Goal: Information Seeking & Learning: Compare options

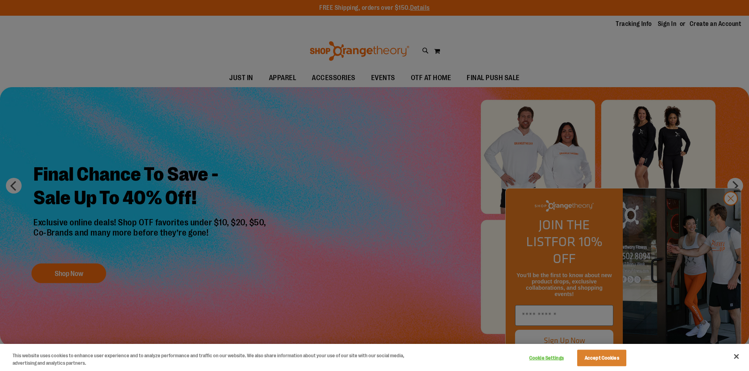
click at [730, 215] on div at bounding box center [374, 185] width 749 height 371
click at [291, 77] on div at bounding box center [374, 185] width 749 height 371
click at [735, 356] on button "Close" at bounding box center [736, 356] width 17 height 17
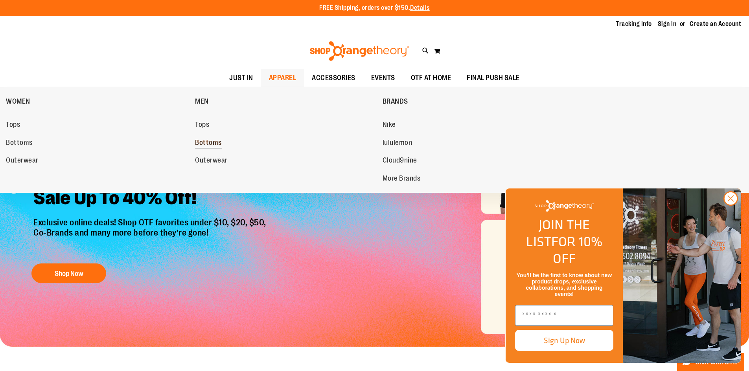
click at [208, 143] on span "Bottoms" at bounding box center [208, 144] width 27 height 10
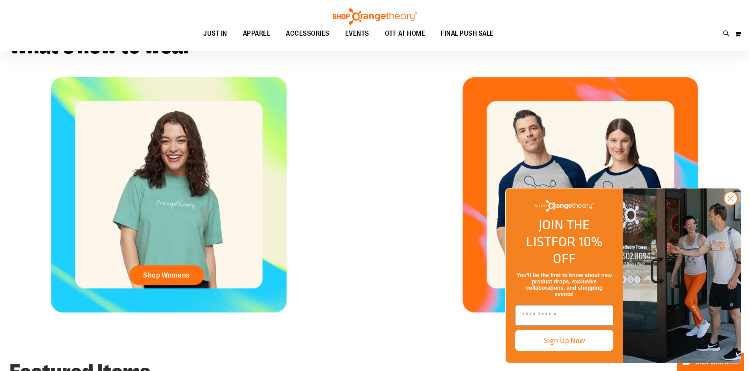
scroll to position [353, 0]
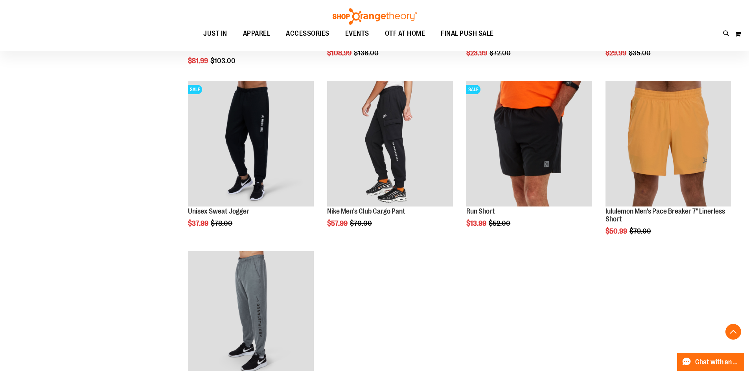
scroll to position [157, 0]
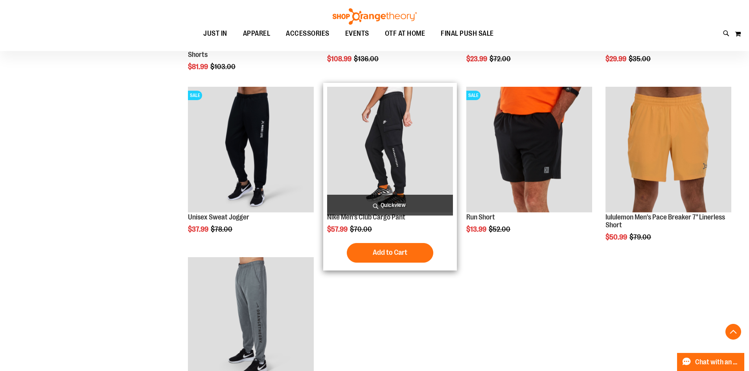
click at [381, 134] on img "product" at bounding box center [390, 150] width 126 height 126
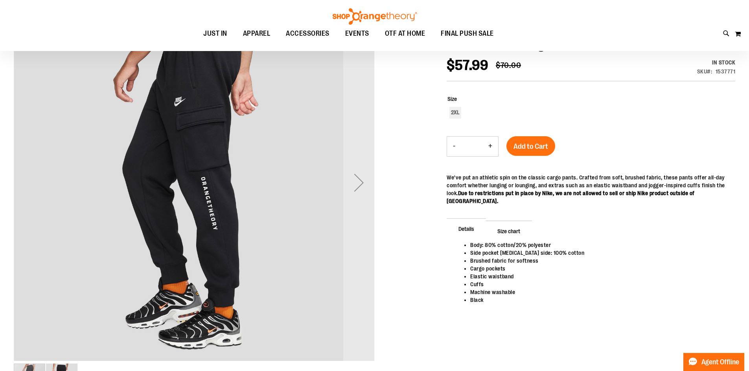
scroll to position [118, 0]
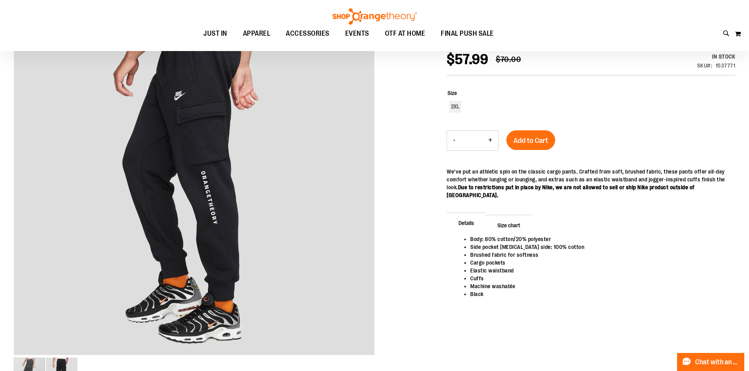
click at [516, 217] on span "Size chart" at bounding box center [508, 225] width 46 height 20
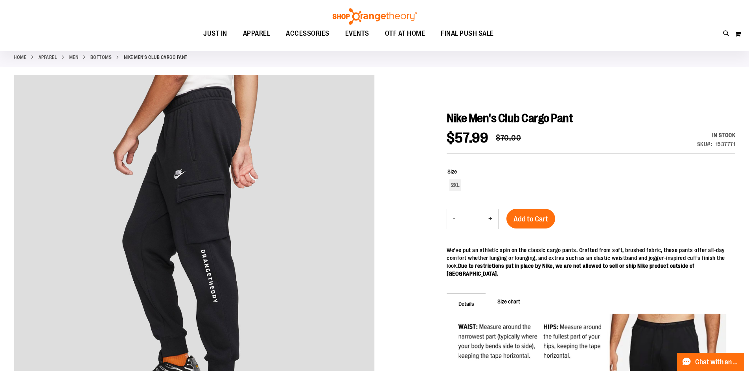
scroll to position [0, 0]
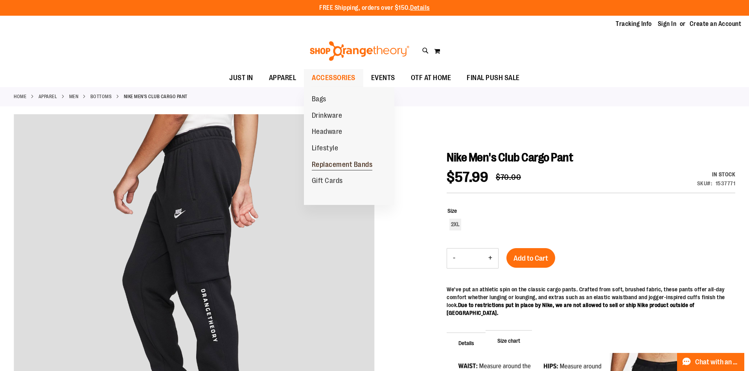
click at [340, 164] on span "Replacement Bands" at bounding box center [342, 166] width 61 height 10
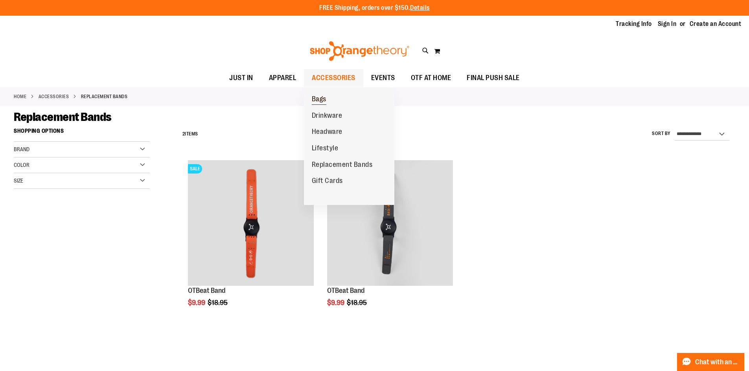
click at [322, 99] on span "Bags" at bounding box center [319, 100] width 15 height 10
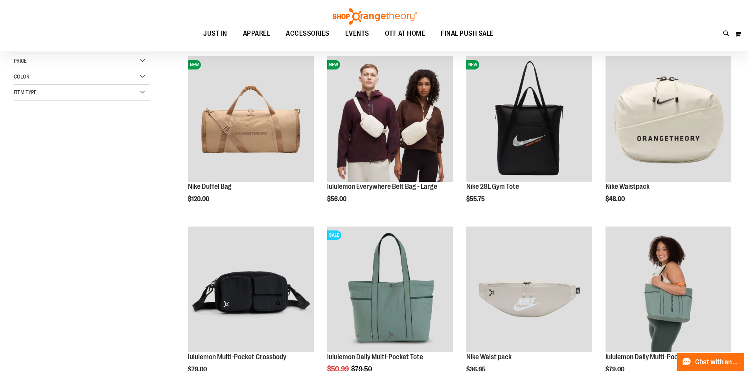
scroll to position [118, 0]
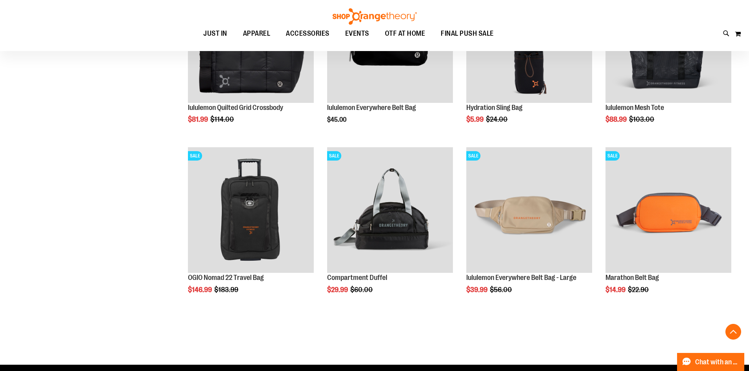
scroll to position [550, 0]
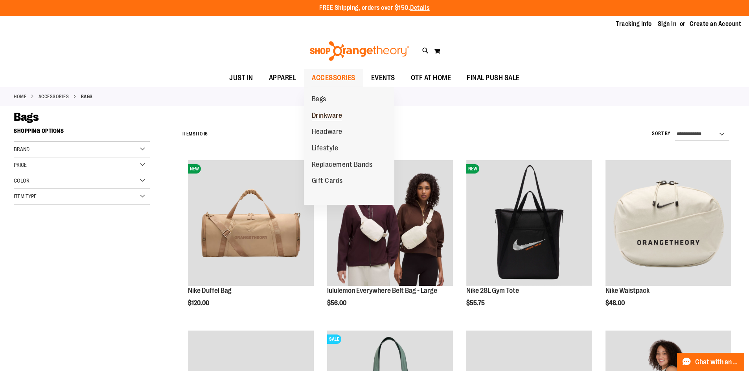
click at [325, 115] on span "Drinkware" at bounding box center [327, 117] width 31 height 10
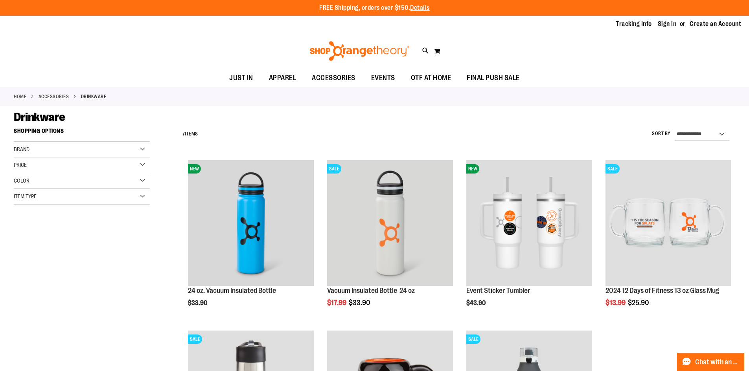
click at [128, 150] on div "Brand" at bounding box center [82, 150] width 136 height 16
click at [113, 169] on div "Price" at bounding box center [82, 166] width 136 height 16
click at [75, 266] on div at bounding box center [89, 259] width 150 height 16
click at [129, 210] on div "Color" at bounding box center [82, 212] width 136 height 16
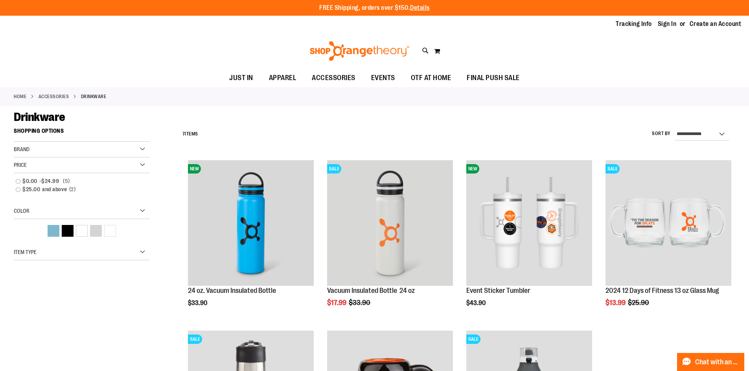
click at [85, 305] on div "**********" at bounding box center [374, 334] width 721 height 420
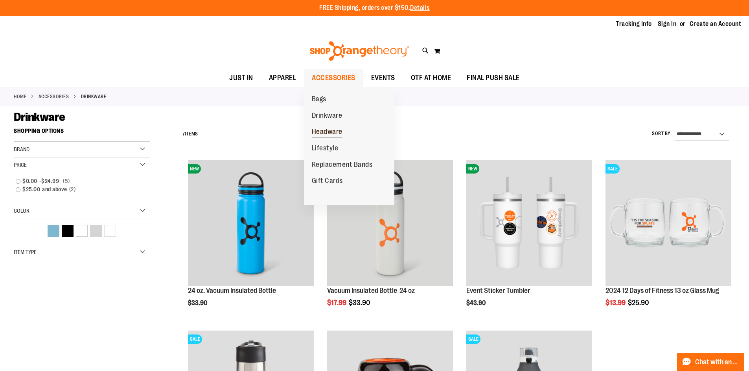
click at [328, 128] on span "Headware" at bounding box center [327, 133] width 31 height 10
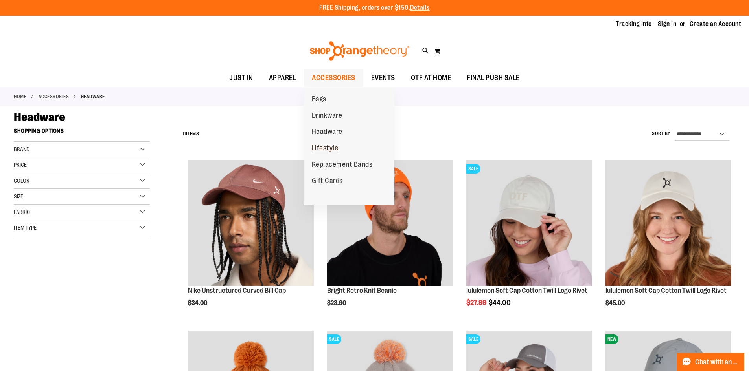
click at [326, 148] on span "Lifestyle" at bounding box center [325, 149] width 27 height 10
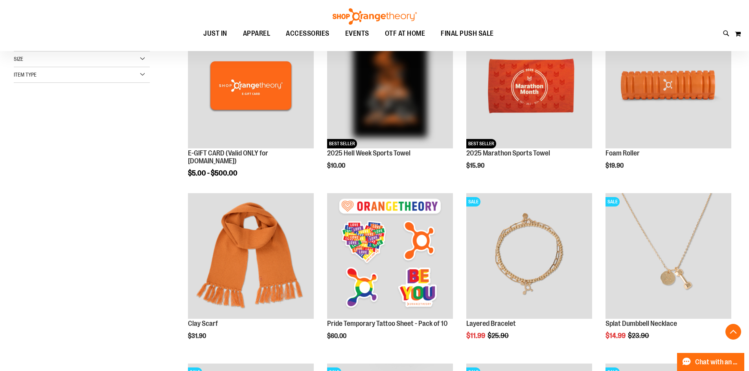
scroll to position [157, 0]
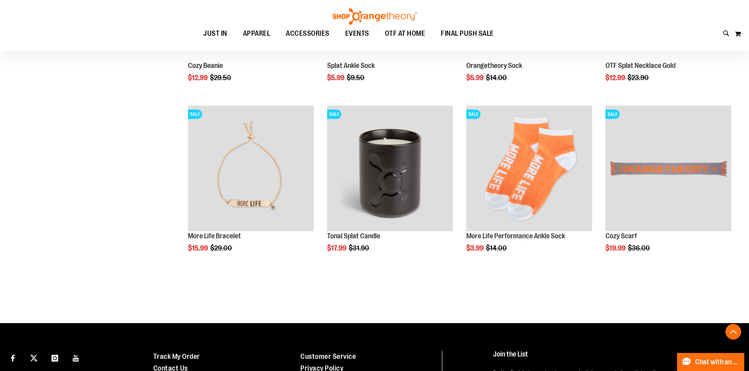
scroll to position [746, 0]
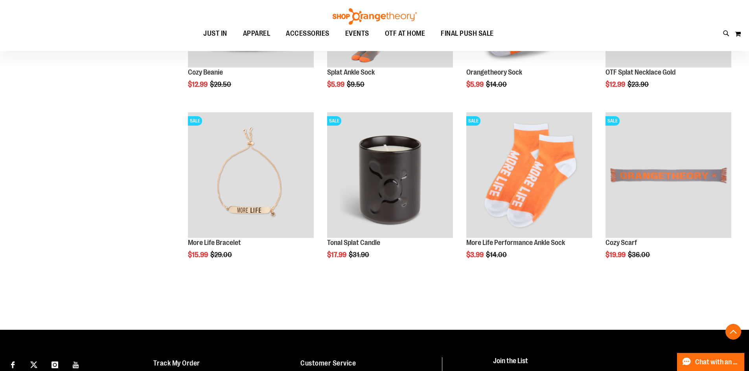
scroll to position [746, 0]
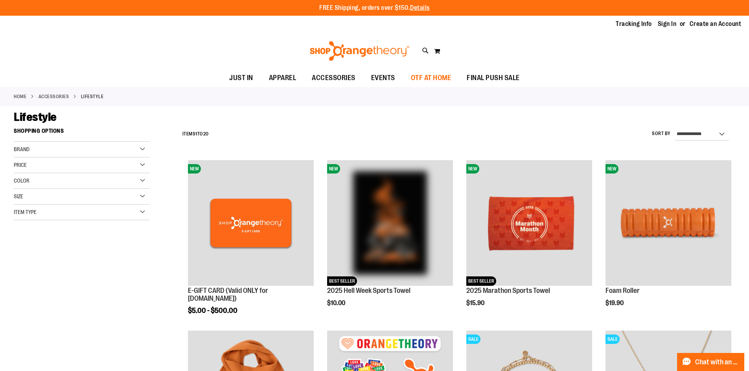
click at [430, 75] on span "OTF AT HOME" at bounding box center [431, 78] width 40 height 18
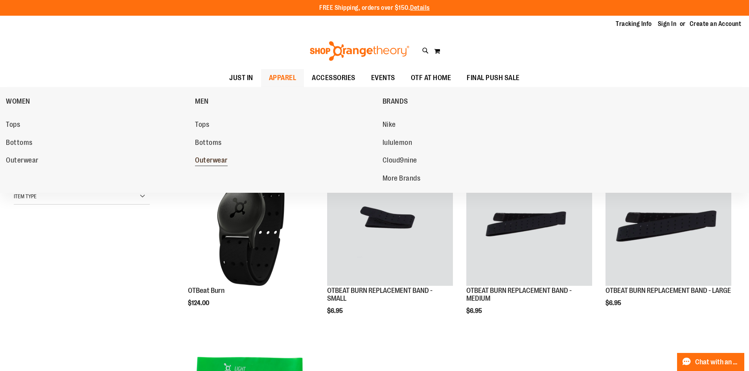
click at [216, 158] on span "Outerwear" at bounding box center [211, 161] width 33 height 10
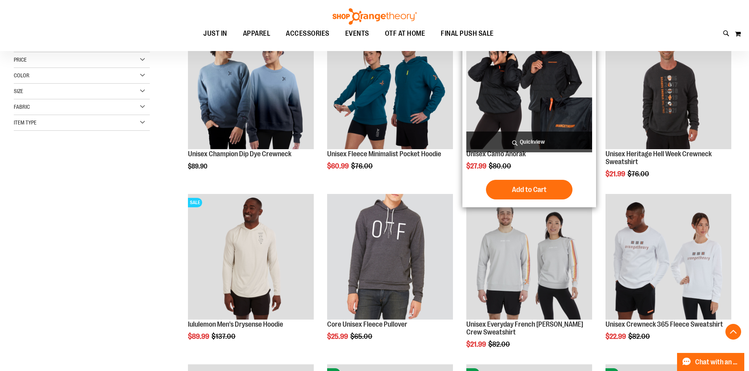
scroll to position [196, 0]
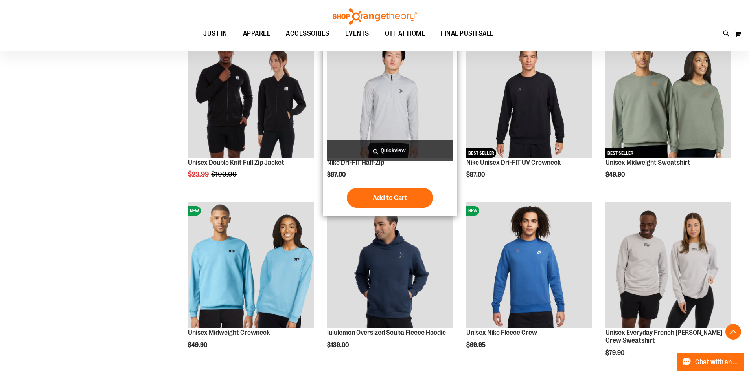
scroll to position [511, 0]
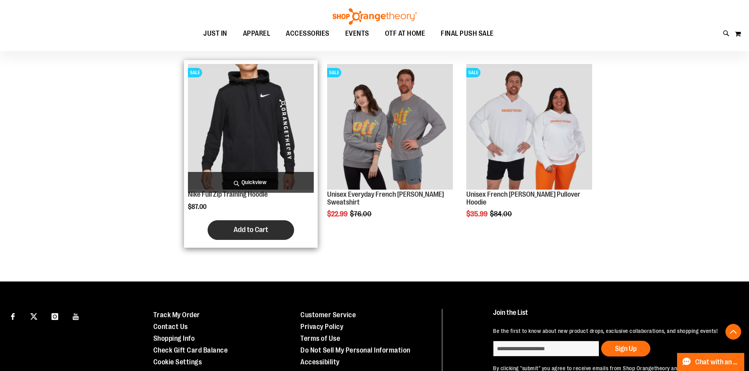
scroll to position [1297, 0]
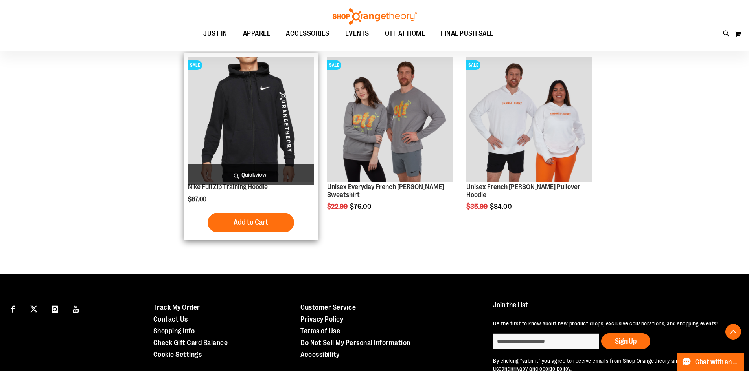
click at [253, 109] on img "product" at bounding box center [251, 120] width 126 height 126
